Goal: Task Accomplishment & Management: Use online tool/utility

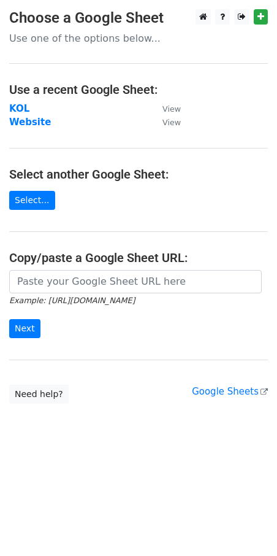
click at [17, 106] on strong "KOL" at bounding box center [19, 108] width 20 height 11
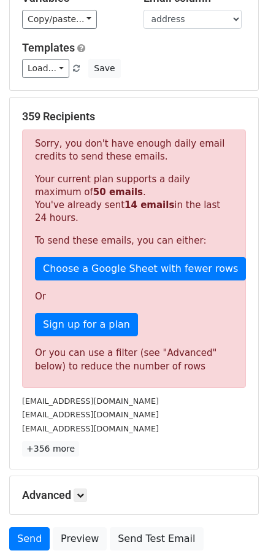
scroll to position [187, 0]
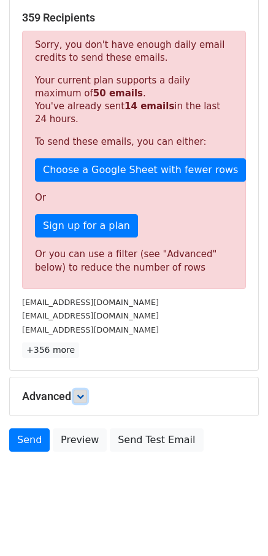
click at [83, 390] on link at bounding box center [81, 397] width 14 height 14
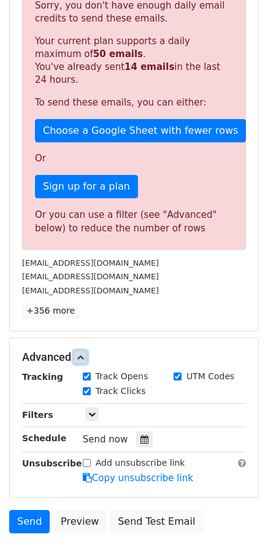
scroll to position [248, 0]
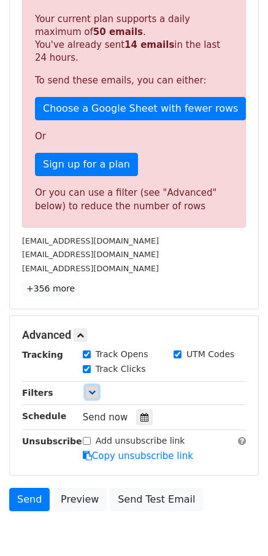
click at [91, 391] on icon at bounding box center [91, 392] width 7 height 7
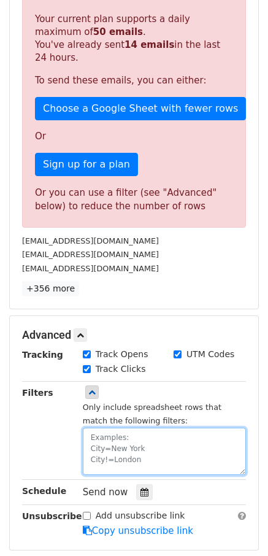
click at [117, 436] on textarea at bounding box center [164, 451] width 163 height 47
paste textarea "date"
paste textarea "2025-8-19"
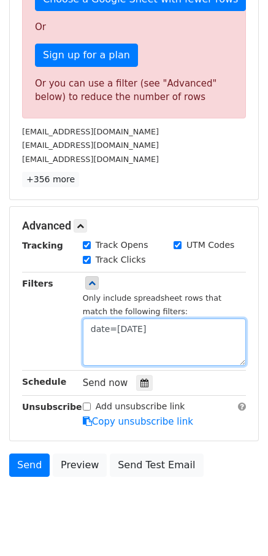
scroll to position [68, 0]
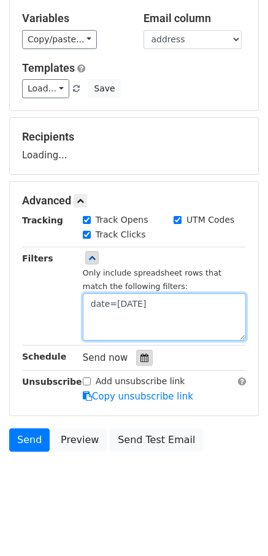
type textarea "date=2025-8-19"
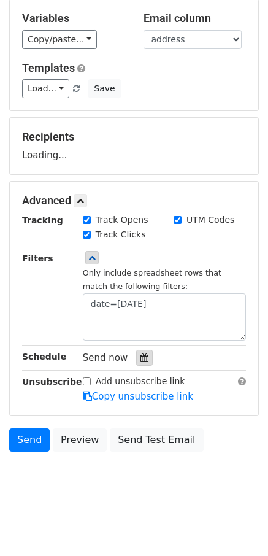
click at [144, 356] on icon at bounding box center [145, 358] width 8 height 9
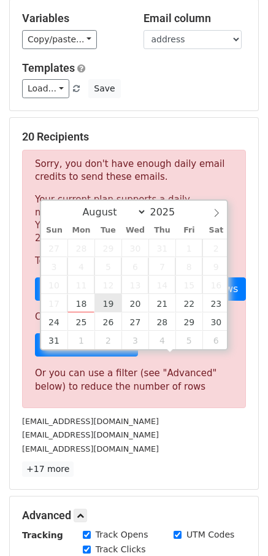
type input "2025-08-19 12:00"
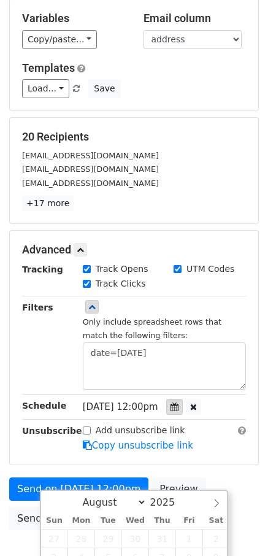
click at [179, 408] on icon at bounding box center [175, 407] width 8 height 9
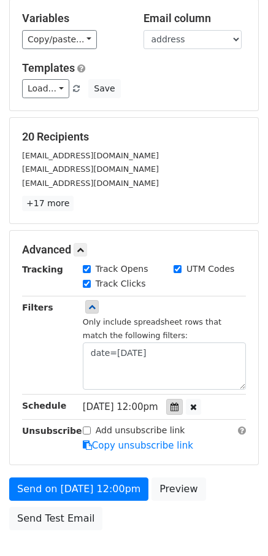
click at [179, 408] on icon at bounding box center [175, 407] width 8 height 9
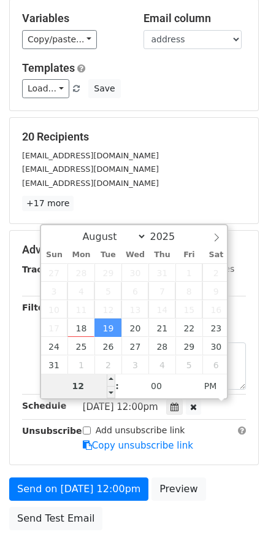
click at [81, 385] on input "12" at bounding box center [78, 386] width 75 height 25
type input "9"
type input "2025-08-19 21:00"
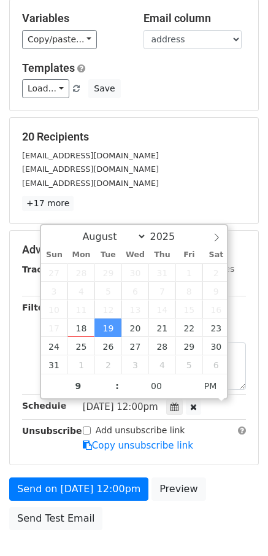
type input "09"
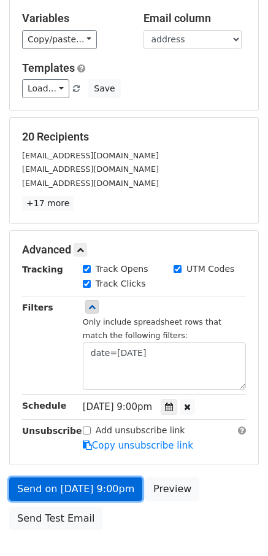
click at [75, 482] on link "Send on Aug 19 at 9:00pm" at bounding box center [75, 488] width 133 height 23
